Goal: Information Seeking & Learning: Find contact information

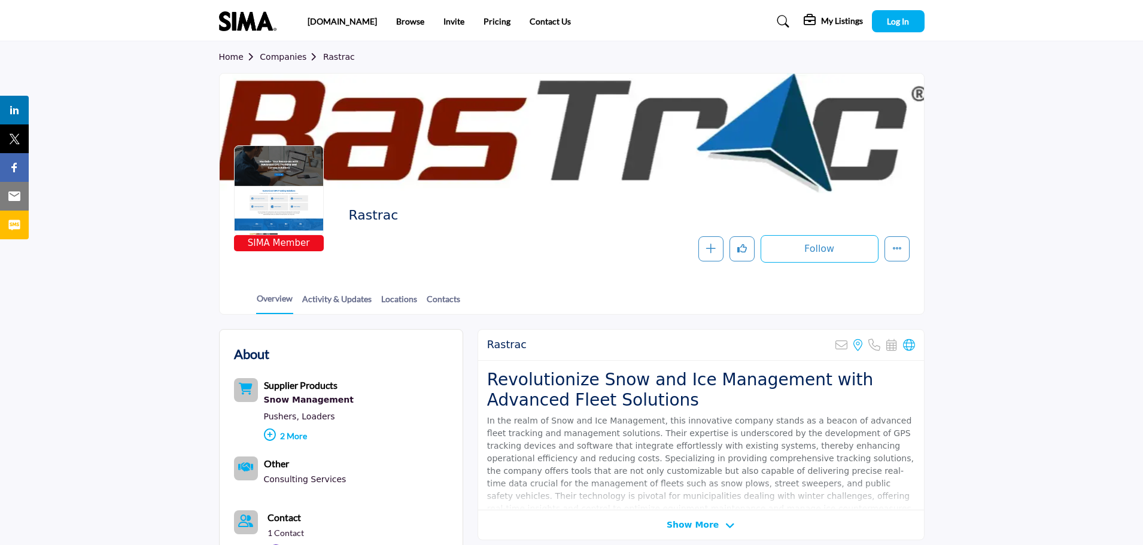
click at [266, 191] on div at bounding box center [279, 190] width 90 height 90
click at [290, 175] on div at bounding box center [279, 190] width 90 height 90
click at [287, 198] on div at bounding box center [279, 190] width 90 height 90
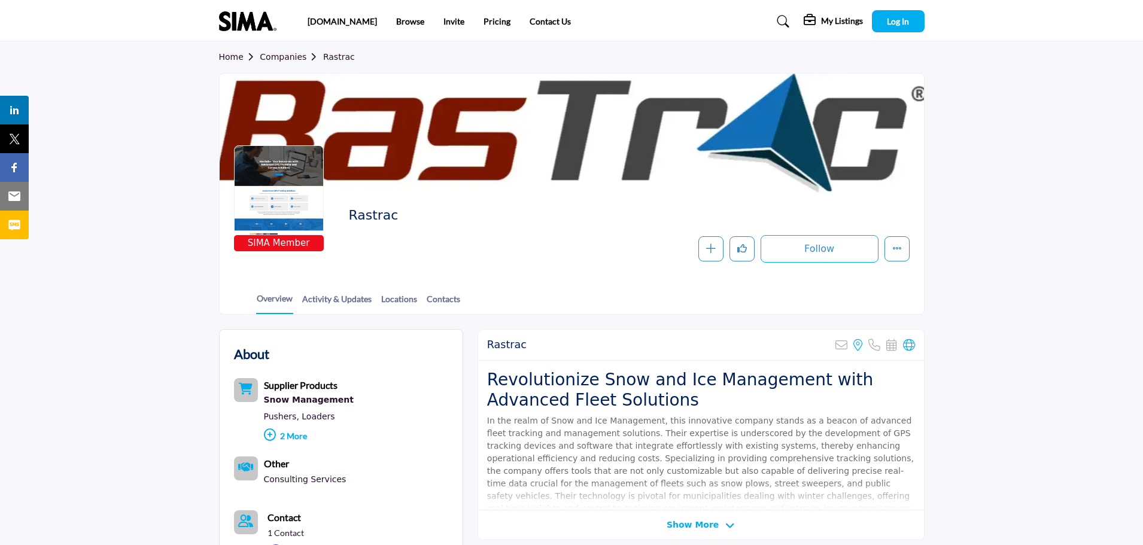
click at [287, 198] on div at bounding box center [279, 190] width 90 height 90
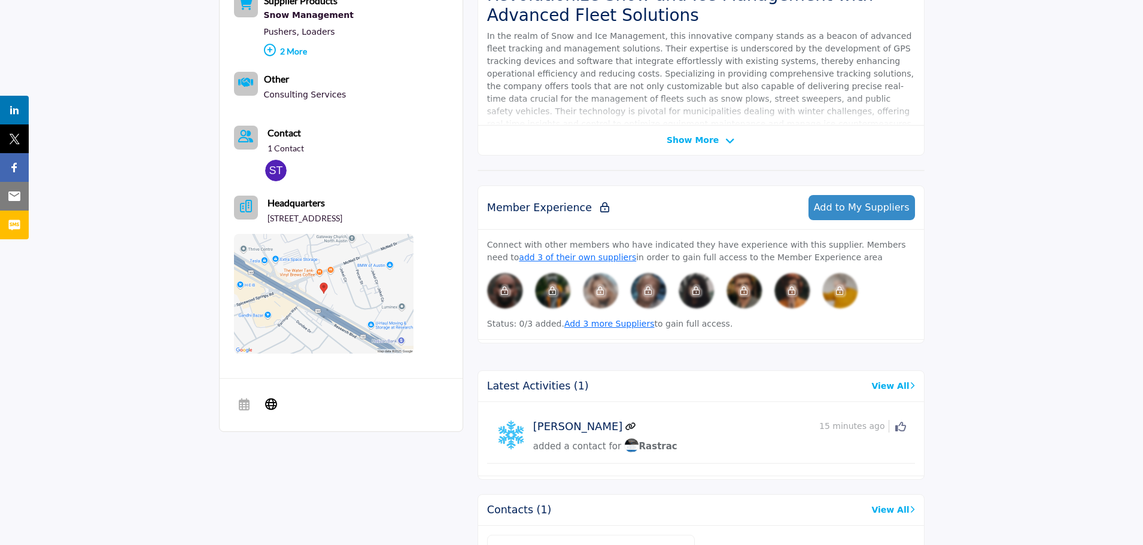
scroll to position [419, 0]
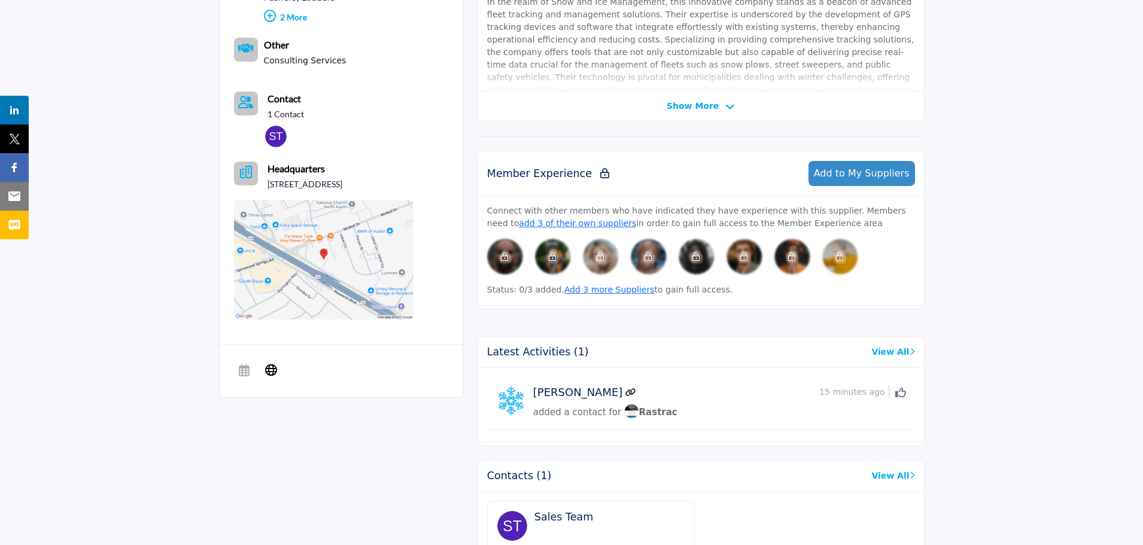
click at [275, 136] on img at bounding box center [276, 137] width 22 height 22
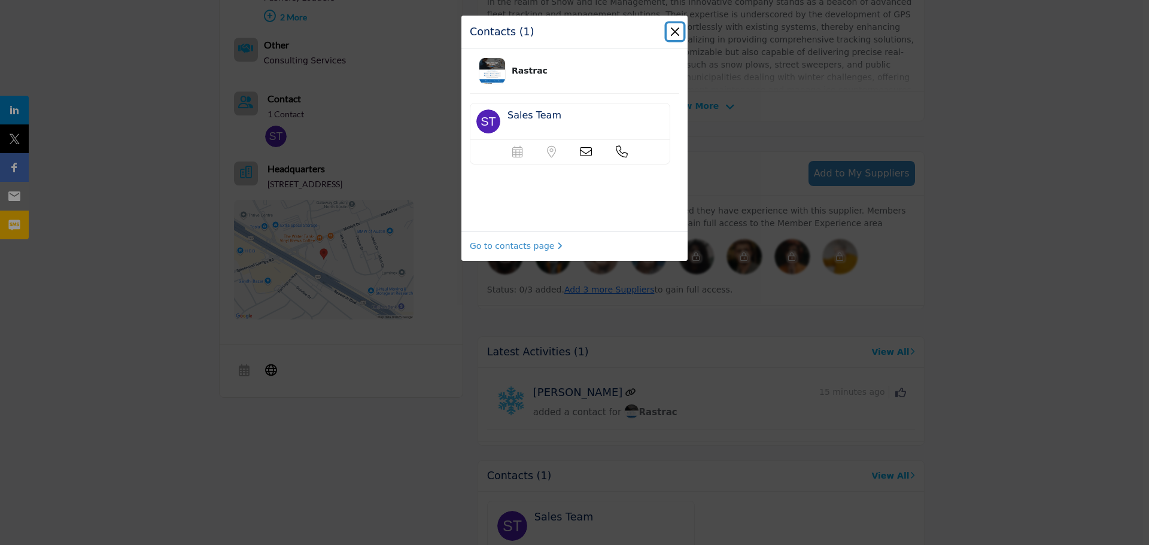
click at [673, 31] on button "Close" at bounding box center [675, 31] width 17 height 17
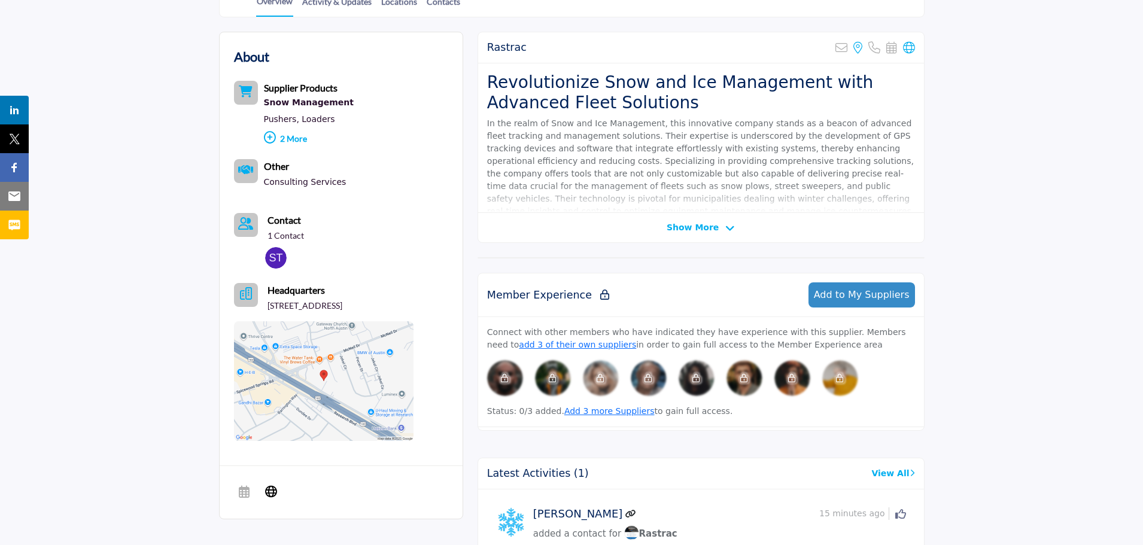
scroll to position [299, 0]
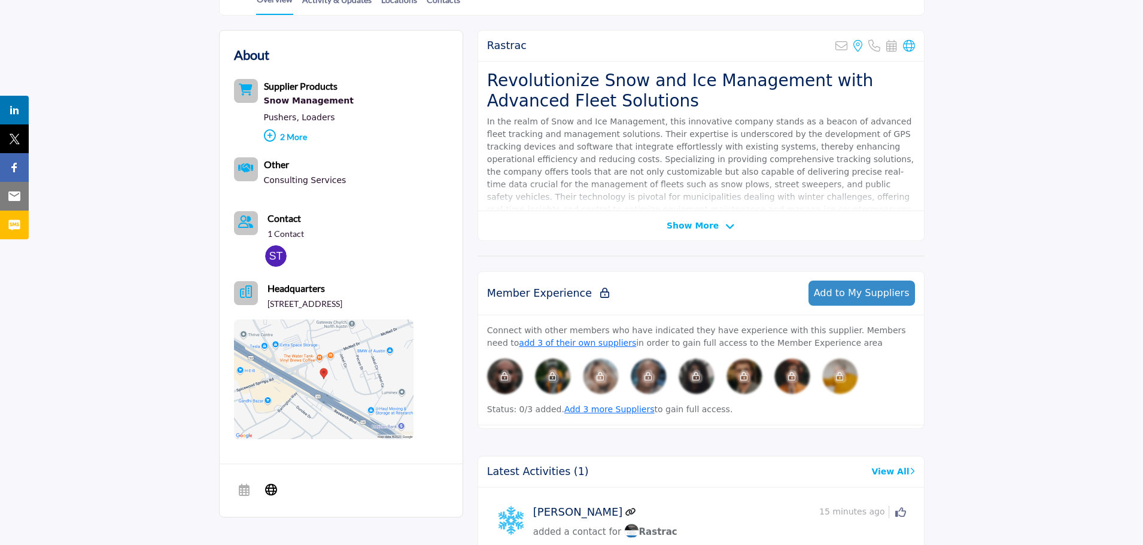
click at [727, 227] on icon at bounding box center [730, 226] width 10 height 11
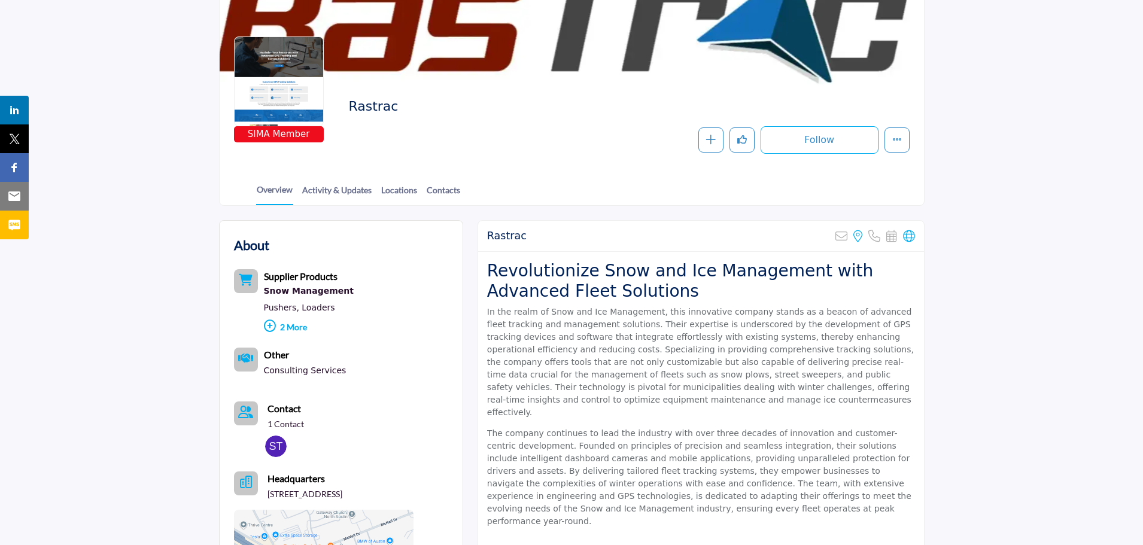
scroll to position [60, 0]
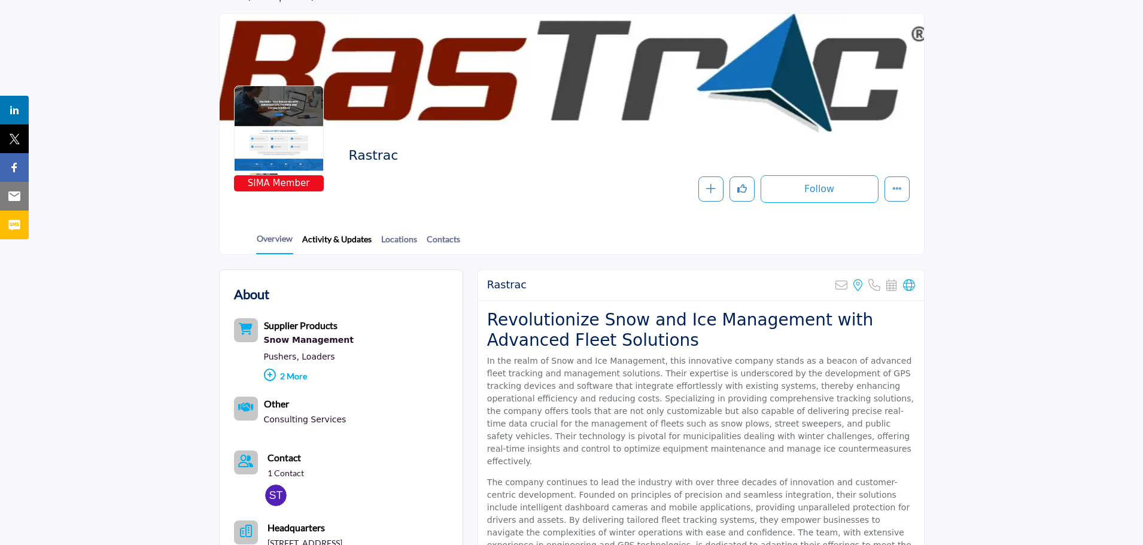
click at [354, 236] on link "Activity & Updates" at bounding box center [337, 243] width 71 height 21
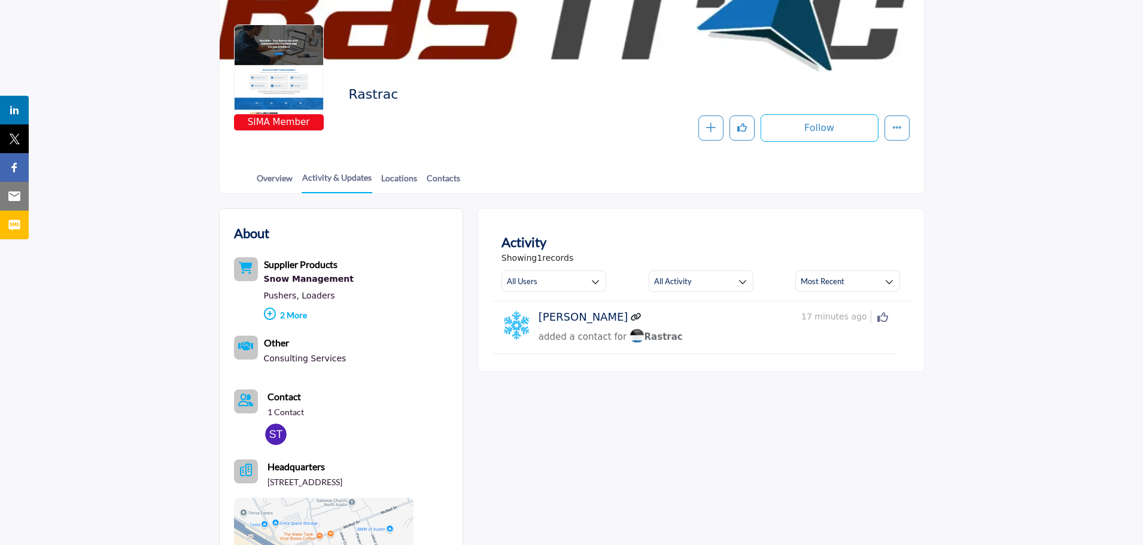
scroll to position [120, 0]
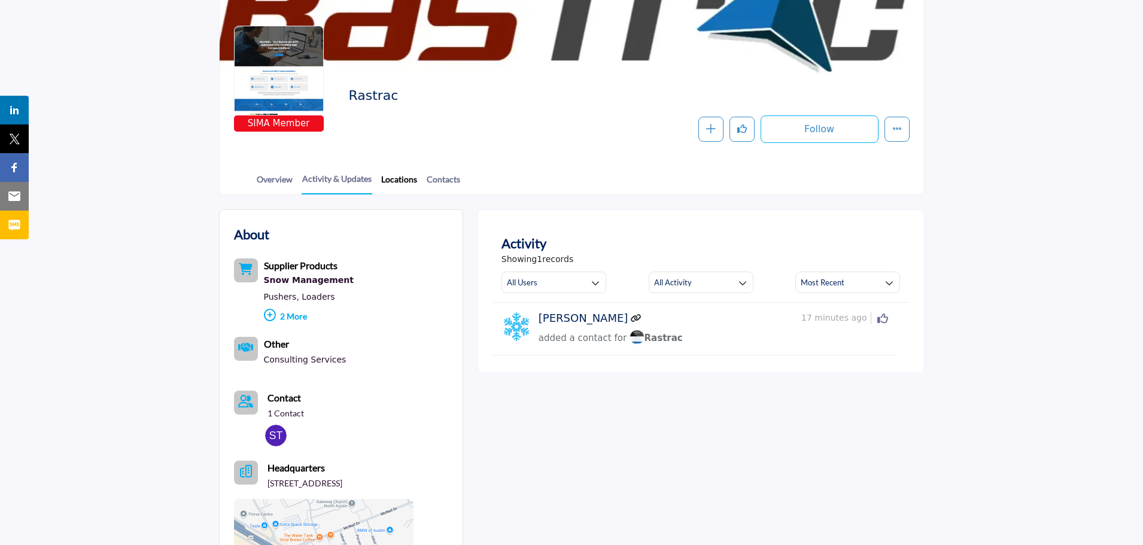
click at [397, 181] on link "Locations" at bounding box center [399, 183] width 37 height 21
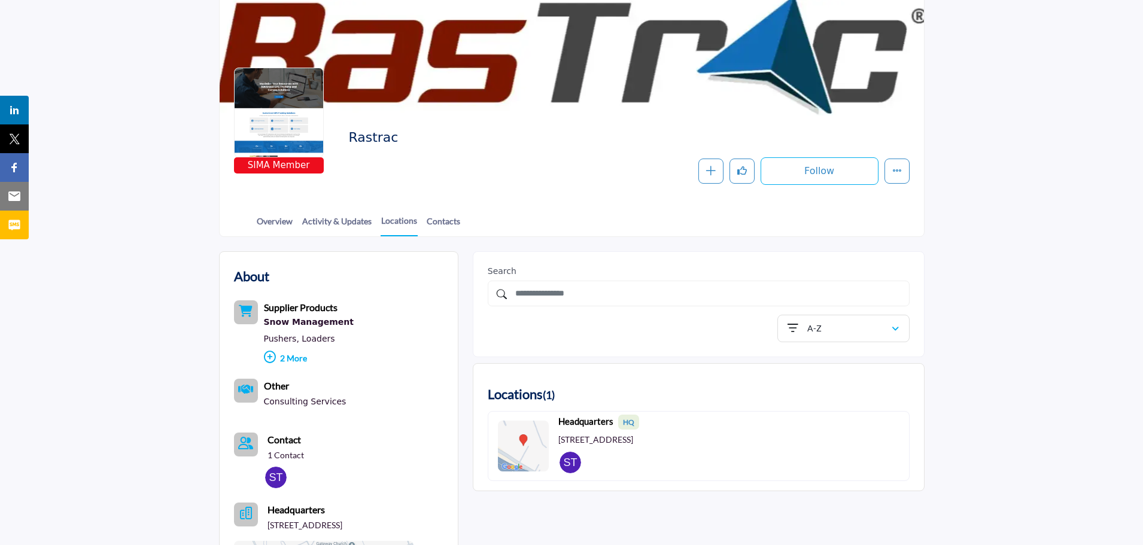
scroll to position [60, 0]
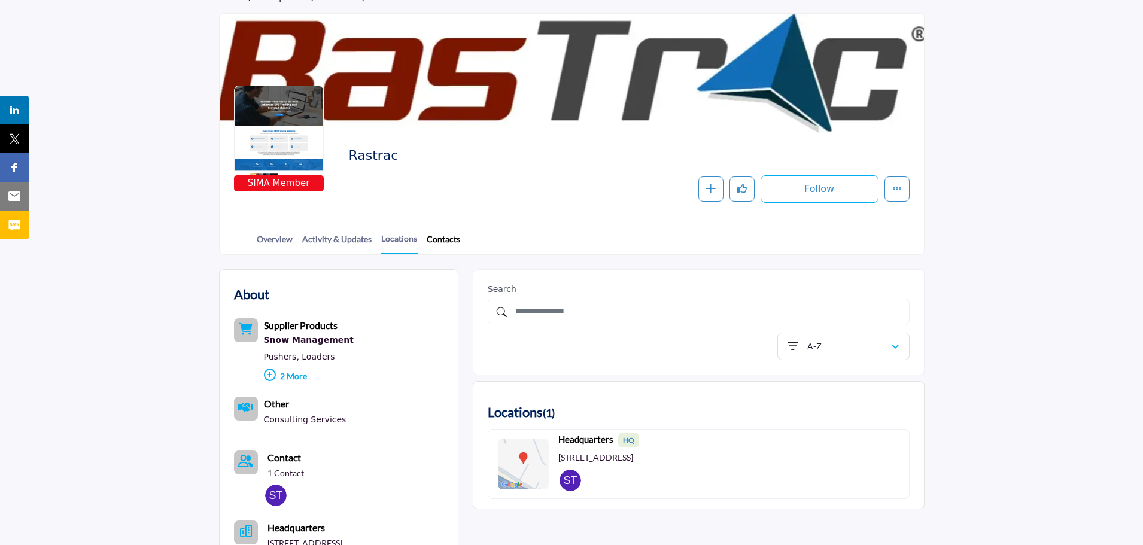
click at [442, 241] on link "Contacts" at bounding box center [443, 243] width 35 height 21
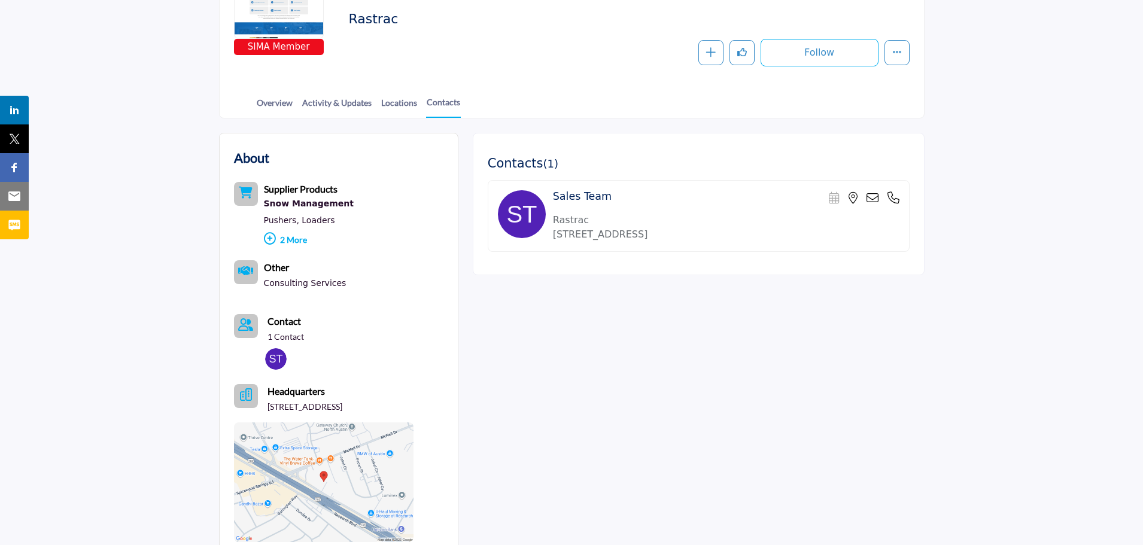
scroll to position [60, 0]
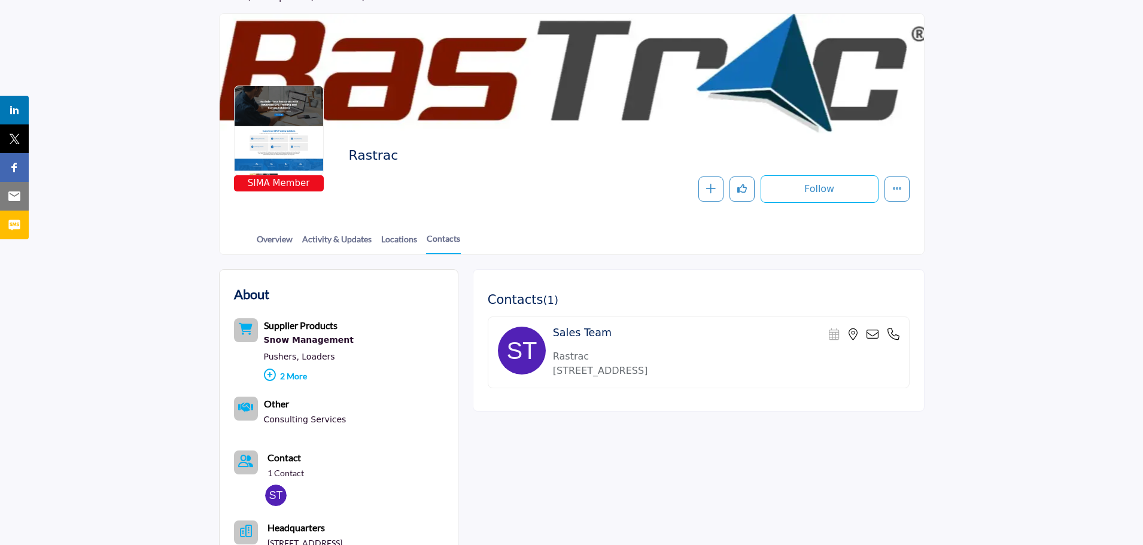
click at [986, 348] on section "About Supplier Products Snow Management Pushers, Loaders Snow blowers , Other" at bounding box center [571, 519] width 1143 height 528
click at [176, 241] on section "Home Companies Rastrac Contacts SIMA Member Rastrac Follow Following Message Re…" at bounding box center [571, 117] width 1143 height 273
